Goal: Transaction & Acquisition: Register for event/course

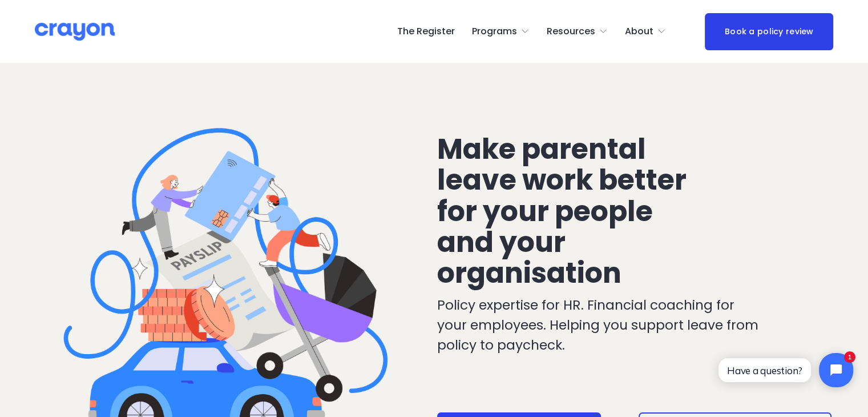
click at [434, 30] on link "The Register" at bounding box center [426, 31] width 58 height 18
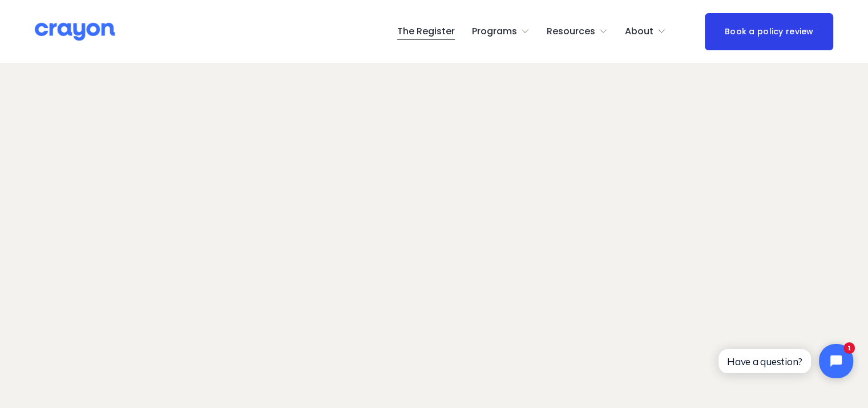
click at [454, 30] on link "The Register" at bounding box center [426, 31] width 58 height 18
